Goal: Complete application form

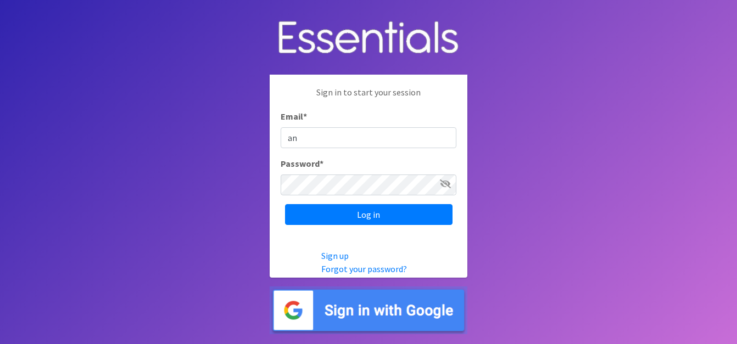
type input "[PERSON_NAME][EMAIL_ADDRESS][PERSON_NAME][DOMAIN_NAME]"
click at [446, 187] on icon at bounding box center [445, 184] width 11 height 9
click at [446, 187] on icon at bounding box center [446, 184] width 10 height 9
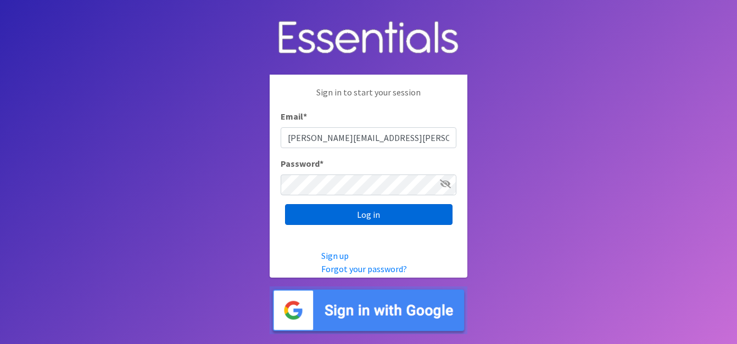
click at [377, 215] on input "Log in" at bounding box center [369, 214] width 168 height 21
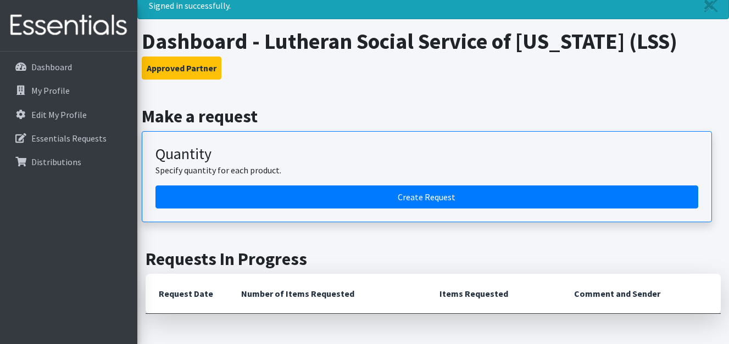
scroll to position [37, 0]
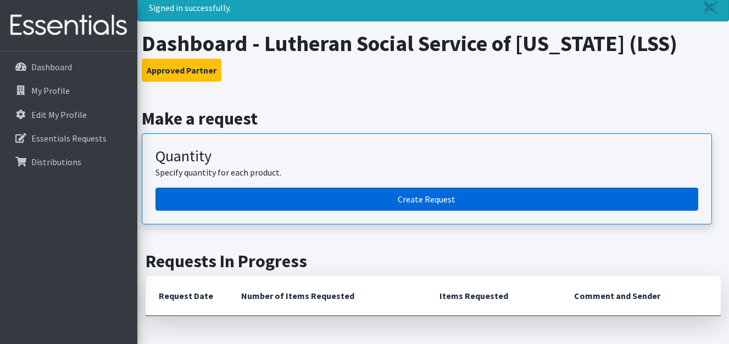
click at [416, 197] on link "Create Request" at bounding box center [426, 199] width 543 height 23
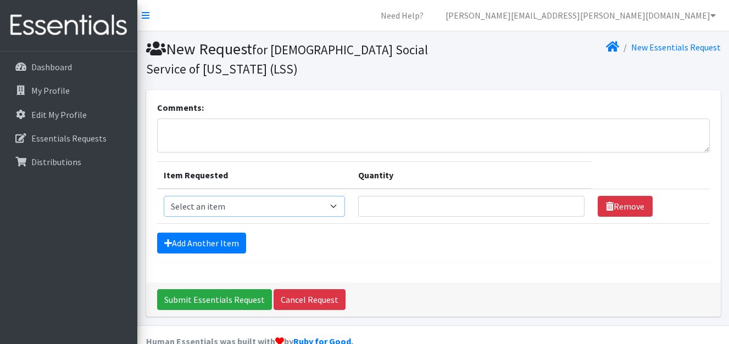
click at [338, 207] on select "Select an item Kids (Newborn) Kids (Preemie) Kids (Size 1) Kids (Size 2) Kids (…" at bounding box center [254, 206] width 181 height 21
select select "11343"
click at [164, 196] on select "Select an item Kids (Newborn) Kids (Preemie) Kids (Size 1) Kids (Size 2) Kids (…" at bounding box center [254, 206] width 181 height 21
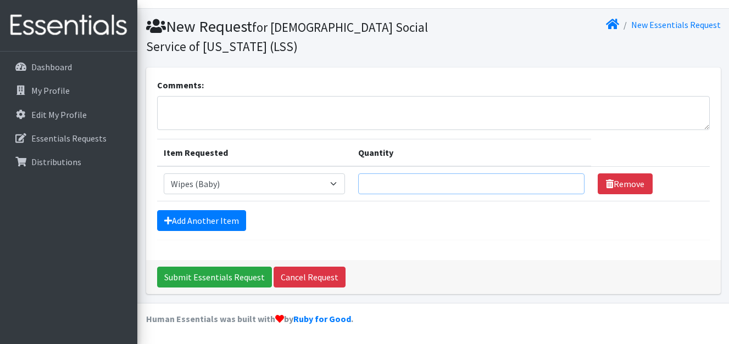
click at [489, 176] on input "Quantity" at bounding box center [471, 184] width 226 height 21
click at [374, 186] on input "2400" at bounding box center [471, 184] width 226 height 21
type input "2400"
click at [183, 221] on link "Add Another Item" at bounding box center [201, 220] width 89 height 21
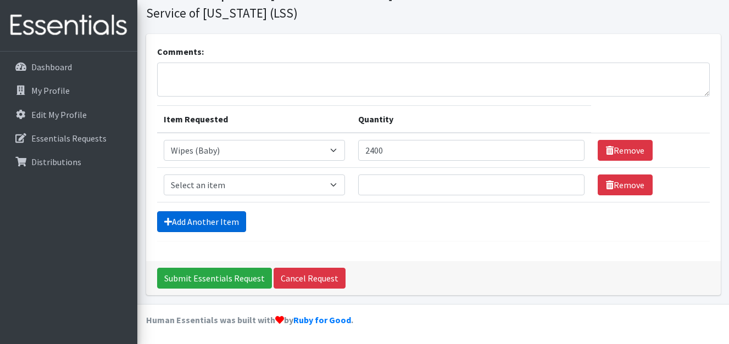
scroll to position [57, 0]
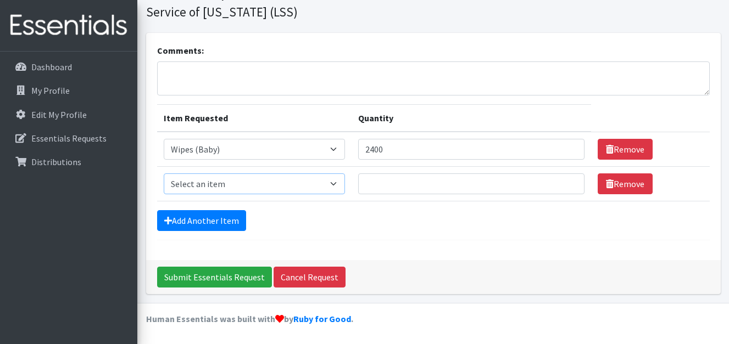
click at [337, 186] on select "Select an item Kids (Newborn) Kids (Preemie) Kids (Size 1) Kids (Size 2) Kids (…" at bounding box center [254, 184] width 181 height 21
select select "11349"
click at [164, 174] on select "Select an item Kids (Newborn) Kids (Preemie) Kids (Size 1) Kids (Size 2) Kids (…" at bounding box center [254, 184] width 181 height 21
click at [464, 180] on input "Quantity" at bounding box center [471, 184] width 226 height 21
type input "800"
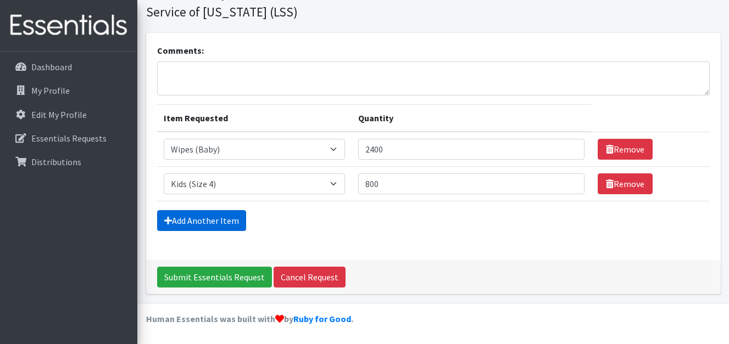
click at [215, 221] on link "Add Another Item" at bounding box center [201, 220] width 89 height 21
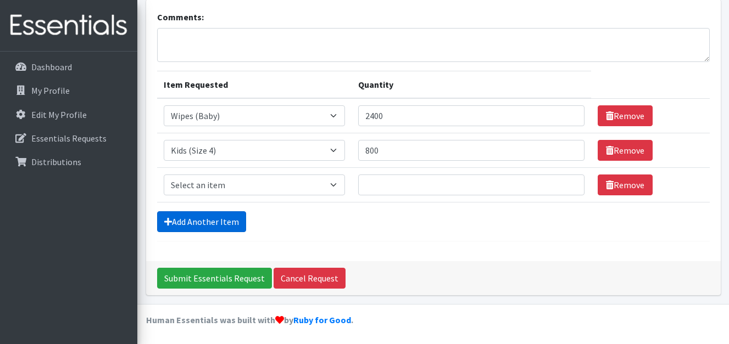
scroll to position [92, 0]
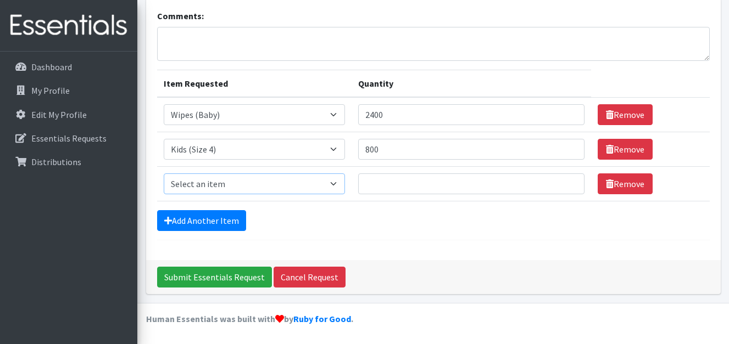
click at [337, 181] on select "Select an item Kids (Newborn) Kids (Preemie) Kids (Size 1) Kids (Size 2) Kids (…" at bounding box center [254, 184] width 181 height 21
select select "11322"
click at [164, 174] on select "Select an item Kids (Newborn) Kids (Preemie) Kids (Size 1) Kids (Size 2) Kids (…" at bounding box center [254, 184] width 181 height 21
click at [380, 183] on input "Quantity" at bounding box center [471, 184] width 226 height 21
type input "800"
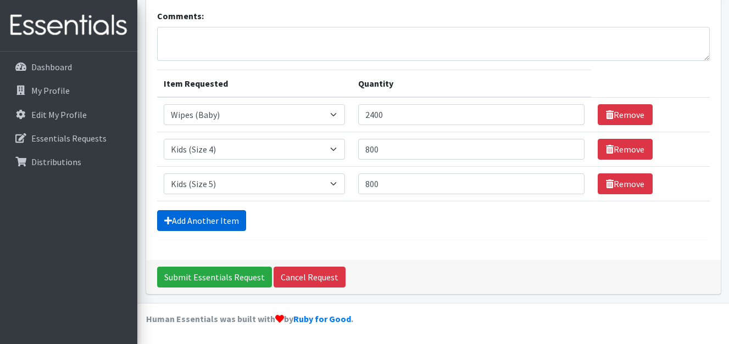
click at [212, 219] on link "Add Another Item" at bounding box center [201, 220] width 89 height 21
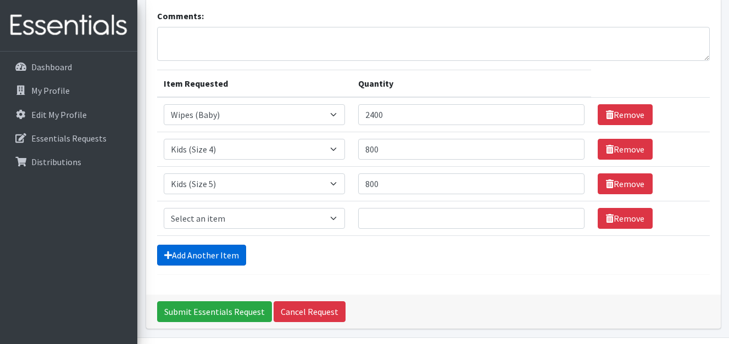
scroll to position [126, 0]
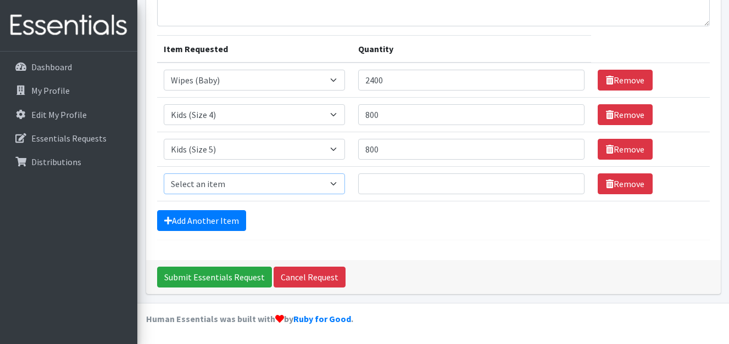
click at [339, 186] on select "Select an item Kids (Newborn) Kids (Preemie) Kids (Size 1) Kids (Size 2) Kids (…" at bounding box center [254, 184] width 181 height 21
select select "11340"
click at [164, 174] on select "Select an item Kids (Newborn) Kids (Preemie) Kids (Size 1) Kids (Size 2) Kids (…" at bounding box center [254, 184] width 181 height 21
click at [409, 182] on input "Quantity" at bounding box center [471, 184] width 226 height 21
type input "200"
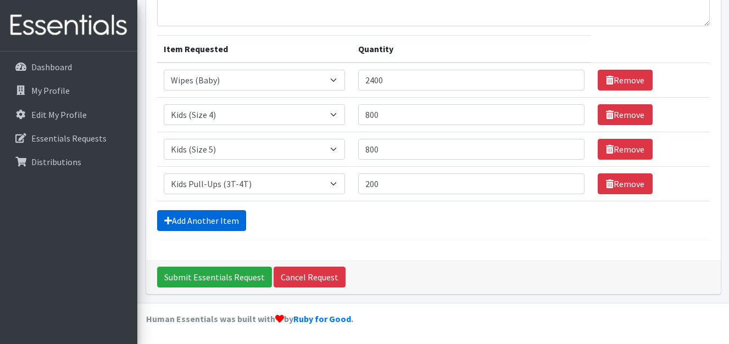
click at [202, 221] on link "Add Another Item" at bounding box center [201, 220] width 89 height 21
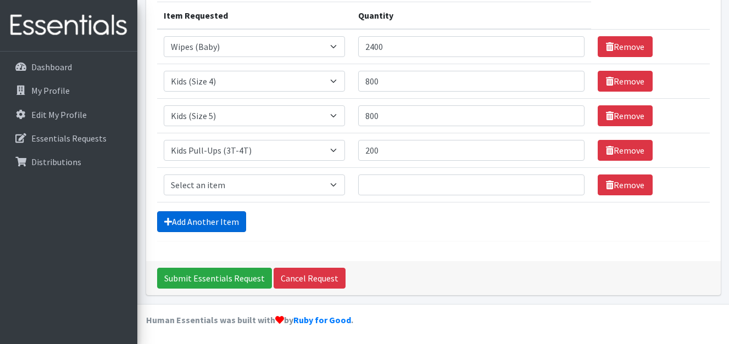
scroll to position [161, 0]
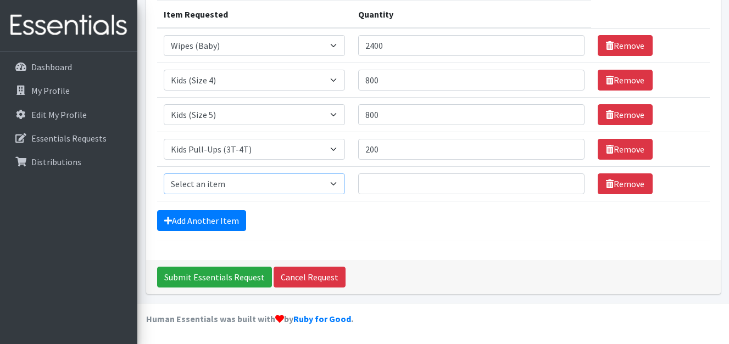
click at [337, 186] on select "Select an item Kids (Newborn) Kids (Preemie) Kids (Size 1) Kids (Size 2) Kids (…" at bounding box center [254, 184] width 181 height 21
select select "11347"
click at [164, 174] on select "Select an item Kids (Newborn) Kids (Preemie) Kids (Size 1) Kids (Size 2) Kids (…" at bounding box center [254, 184] width 181 height 21
click at [395, 181] on input "Quantity" at bounding box center [471, 184] width 226 height 21
type input "200"
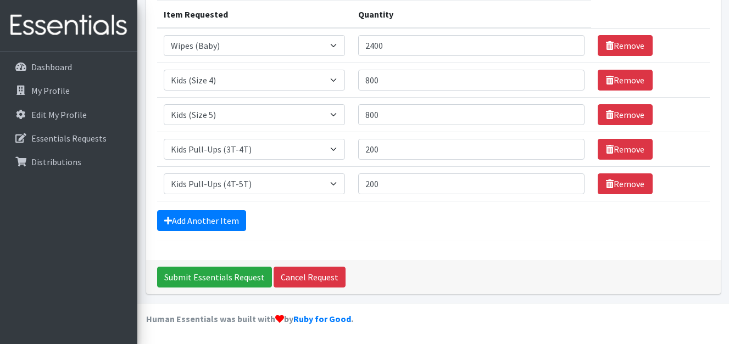
click at [323, 218] on div "Add Another Item" at bounding box center [433, 220] width 553 height 21
click at [204, 277] on input "Submit Essentials Request" at bounding box center [214, 277] width 115 height 21
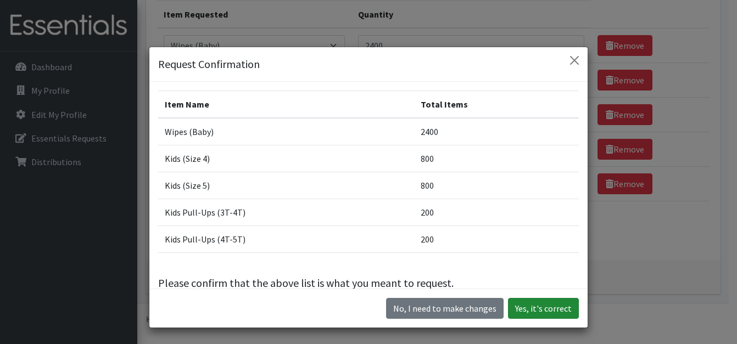
click at [522, 305] on button "Yes, it's correct" at bounding box center [543, 308] width 71 height 21
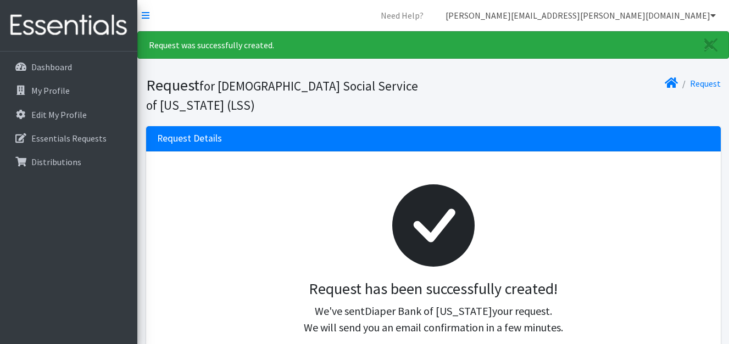
click at [715, 18] on icon at bounding box center [712, 15] width 5 height 9
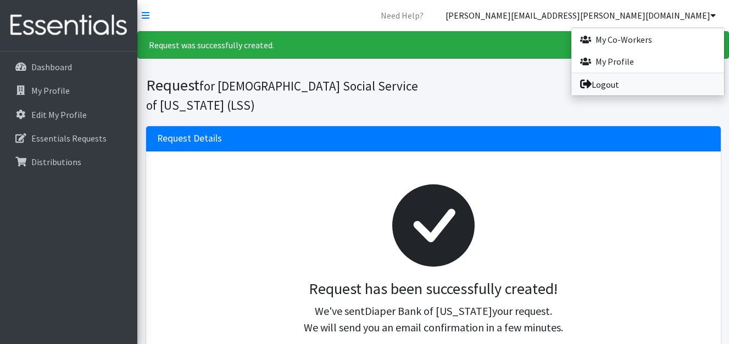
click at [607, 84] on link "Logout" at bounding box center [647, 85] width 153 height 22
